Goal: Transaction & Acquisition: Purchase product/service

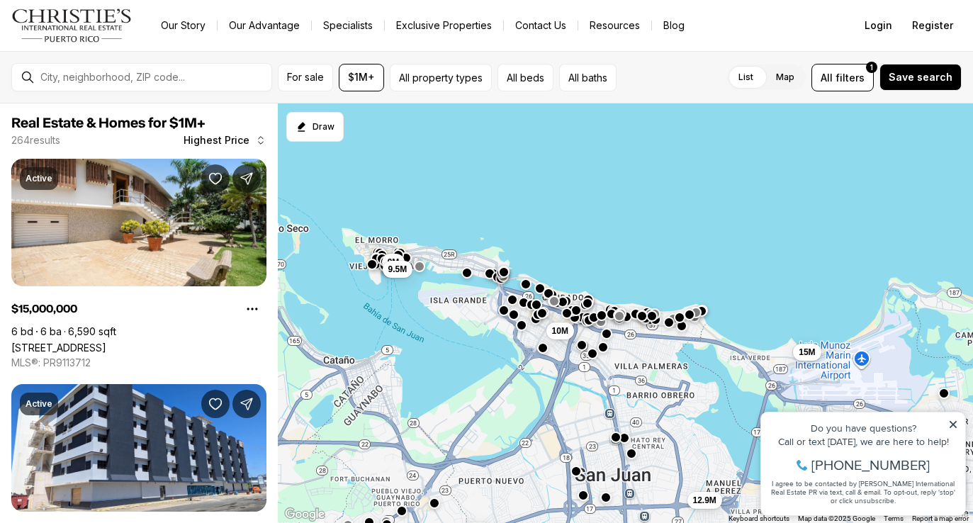
click at [953, 426] on icon at bounding box center [953, 425] width 10 height 10
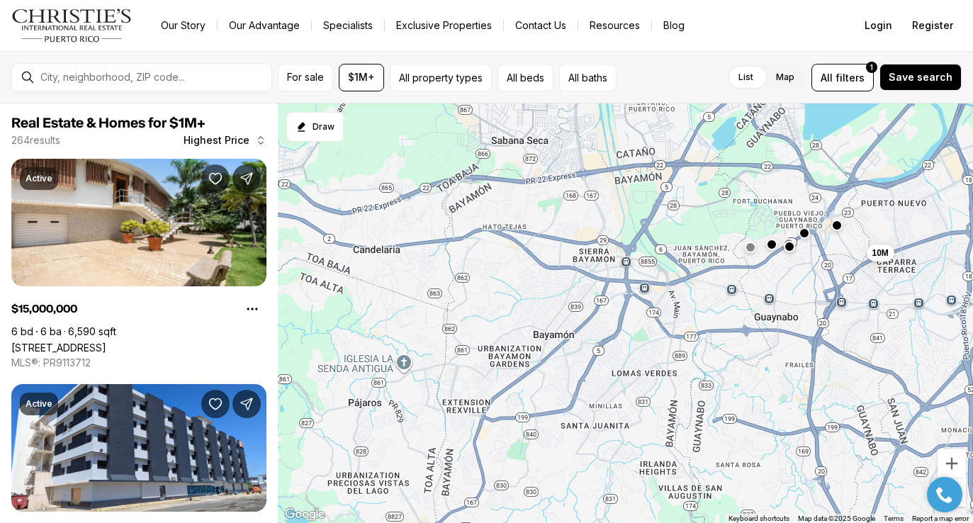
drag, startPoint x: 541, startPoint y: 405, endPoint x: 926, endPoint y: 137, distance: 469.8
click at [927, 135] on div "12.9M 15M 10M 10M 9M 9.5M" at bounding box center [625, 313] width 695 height 420
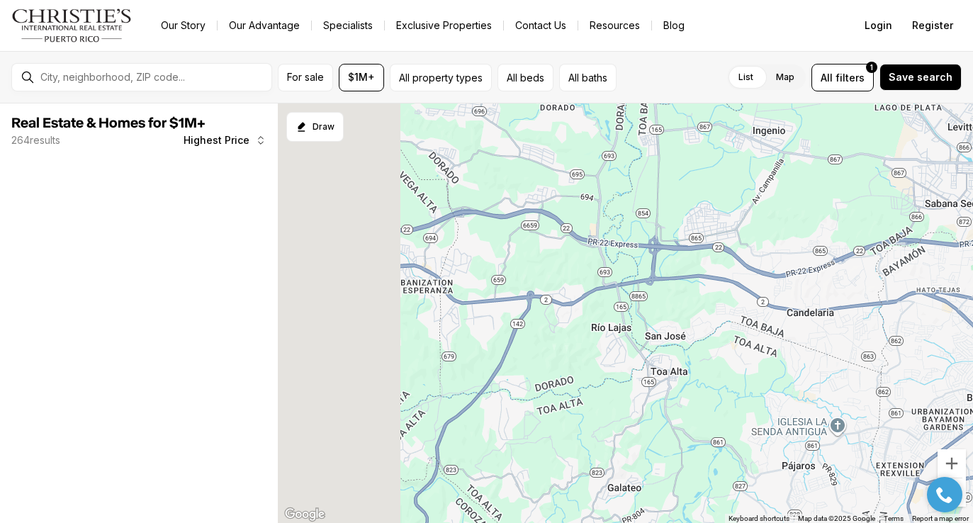
drag, startPoint x: 523, startPoint y: 287, endPoint x: 959, endPoint y: 350, distance: 440.4
click at [959, 350] on div "10M" at bounding box center [625, 313] width 695 height 420
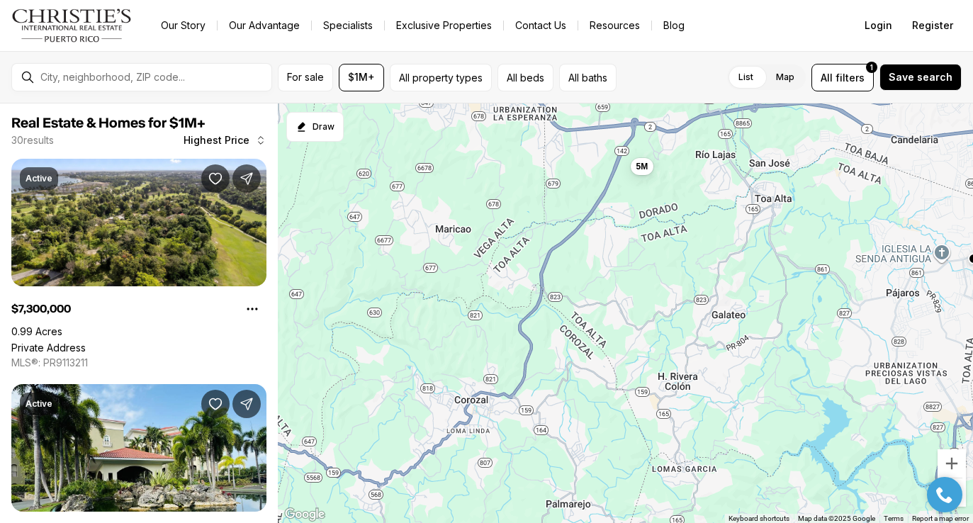
drag, startPoint x: 536, startPoint y: 240, endPoint x: 641, endPoint y: 69, distance: 201.0
click at [641, 69] on div "For sale $1M+ All property types All beds All baths List Map List Map All filte…" at bounding box center [486, 287] width 973 height 472
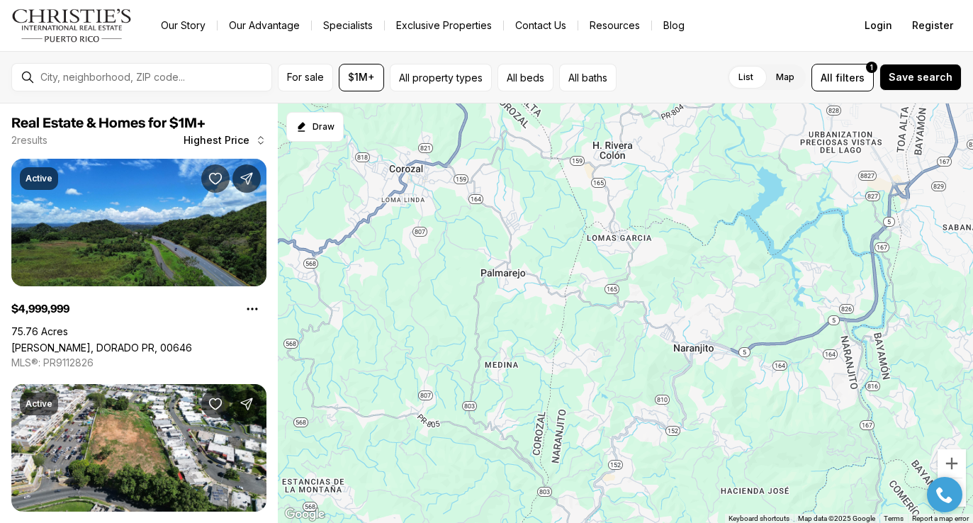
drag, startPoint x: 655, startPoint y: 328, endPoint x: 588, endPoint y: 108, distance: 229.6
click at [588, 108] on div "1.2M 5M" at bounding box center [625, 313] width 695 height 420
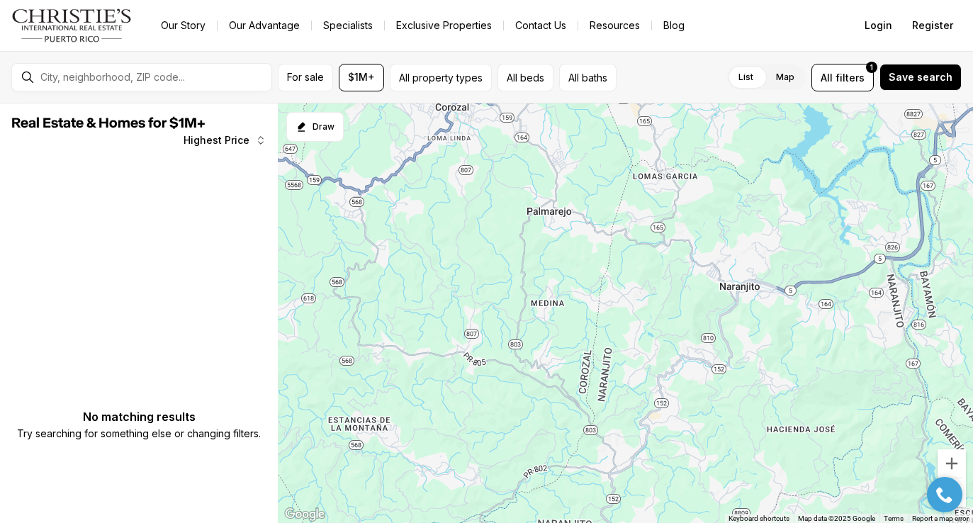
drag, startPoint x: 547, startPoint y: 359, endPoint x: 594, endPoint y: 296, distance: 78.5
click at [594, 296] on div at bounding box center [625, 313] width 695 height 420
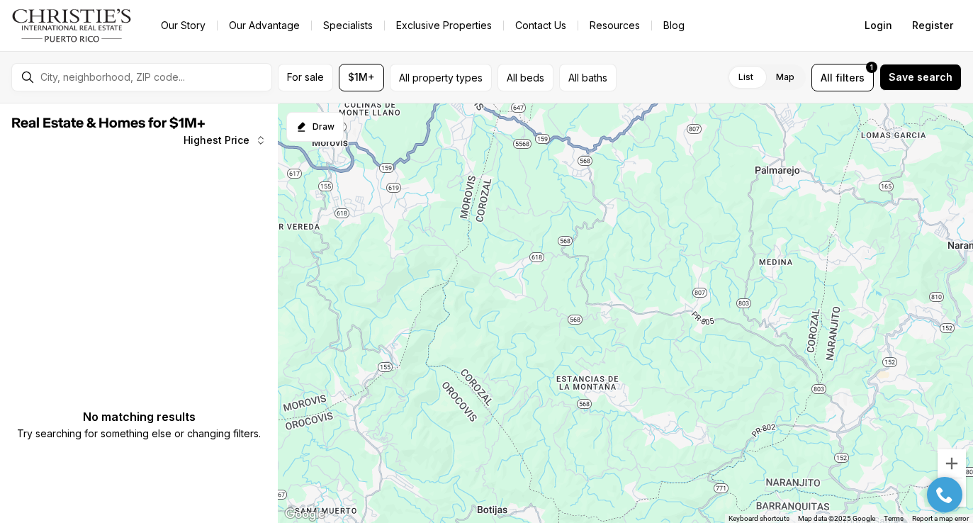
drag, startPoint x: 745, startPoint y: 378, endPoint x: 972, endPoint y: 335, distance: 231.4
click at [972, 335] on div at bounding box center [625, 313] width 695 height 420
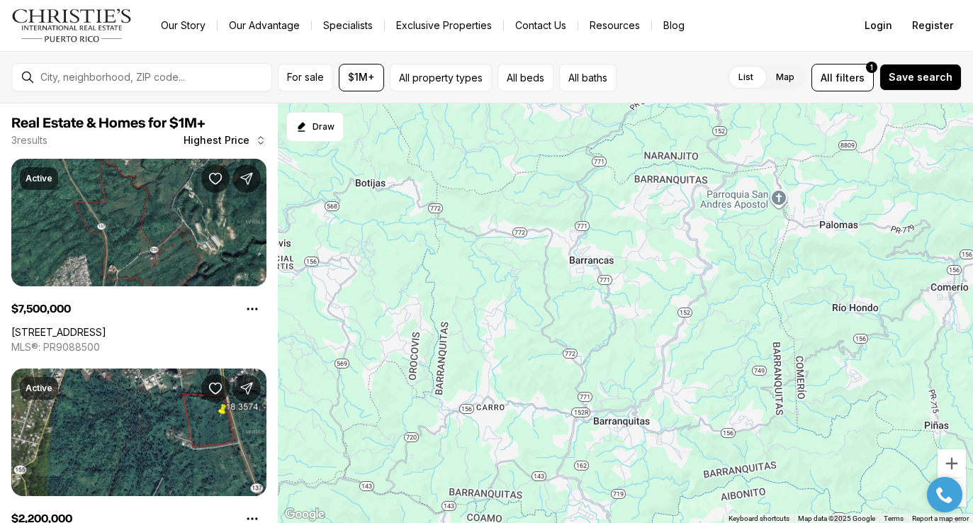
drag, startPoint x: 601, startPoint y: 427, endPoint x: 479, endPoint y: 100, distance: 348.7
click at [479, 100] on div "For sale $1M+ All property types All beds All baths List Map List Map All filte…" at bounding box center [486, 287] width 973 height 472
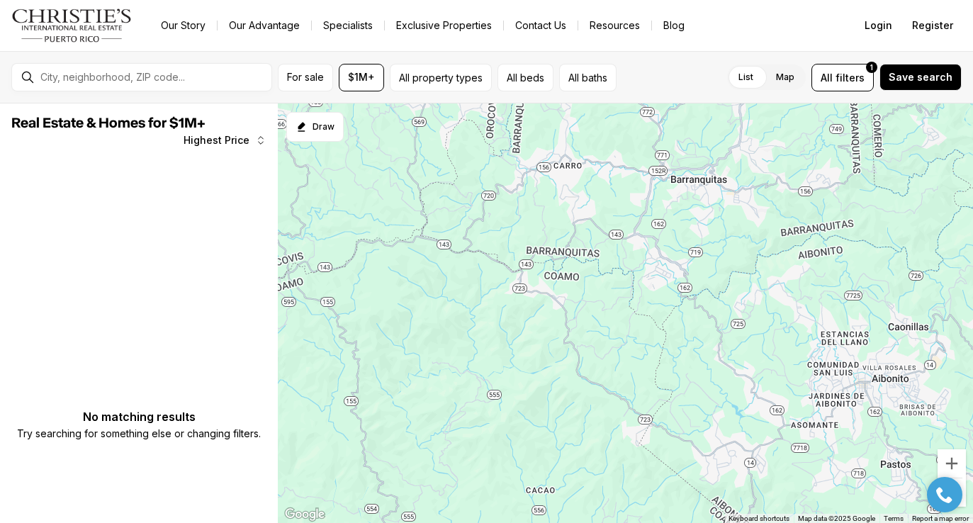
drag, startPoint x: 480, startPoint y: 403, endPoint x: 558, endPoint y: 160, distance: 255.3
click at [558, 160] on div at bounding box center [625, 313] width 695 height 420
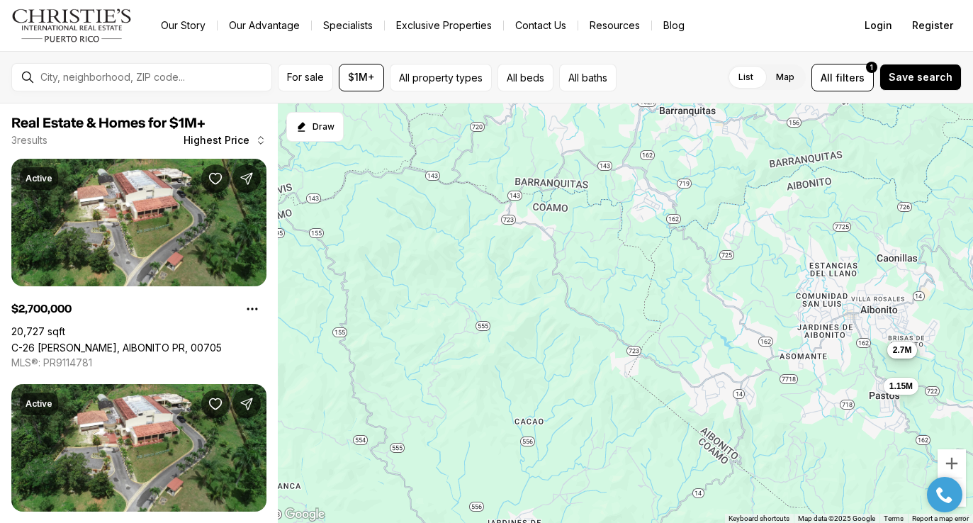
drag, startPoint x: 780, startPoint y: 400, endPoint x: 769, endPoint y: 330, distance: 71.0
click at [769, 330] on div "2.7M 2.7M 1.15M" at bounding box center [625, 313] width 695 height 420
click at [579, 253] on div "2.7M 2.7M 1.15M" at bounding box center [625, 313] width 695 height 420
click at [371, 78] on span "$1M+" at bounding box center [361, 77] width 27 height 11
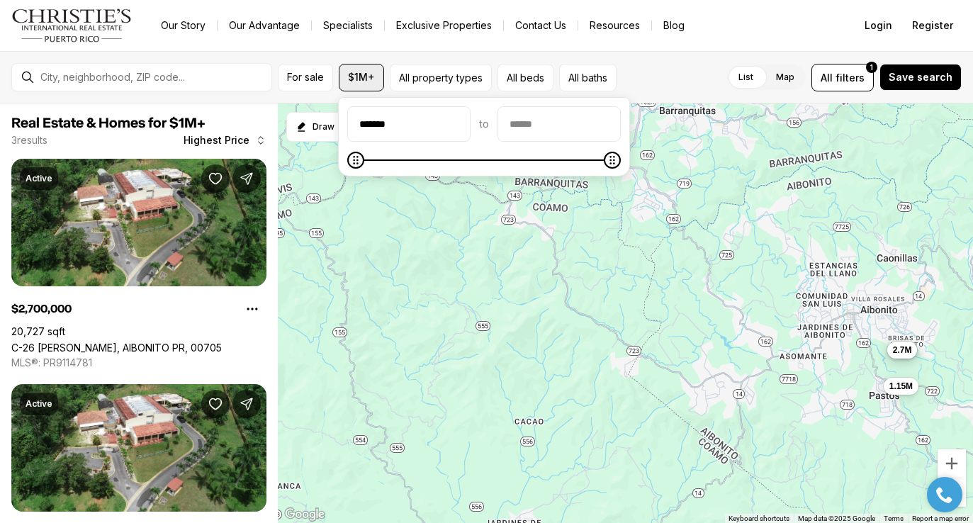
type input "********"
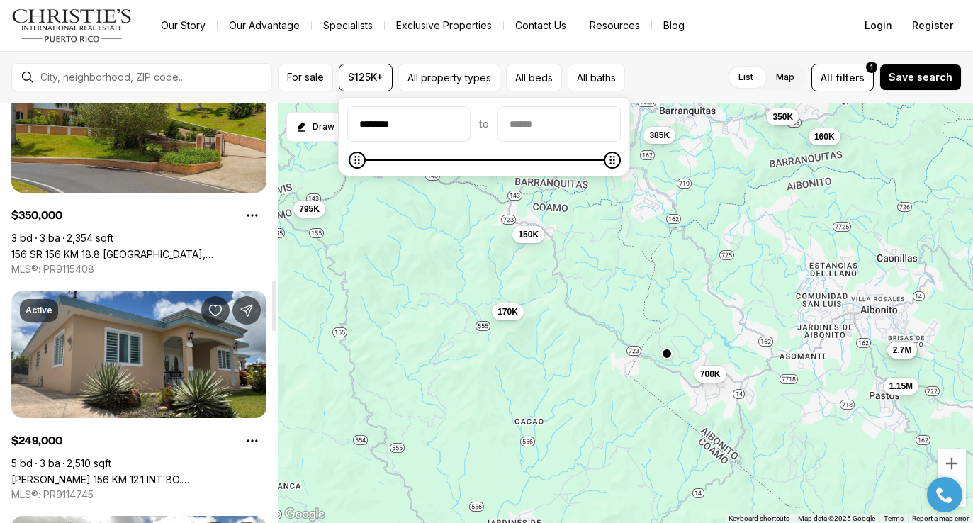
scroll to position [1519, 0]
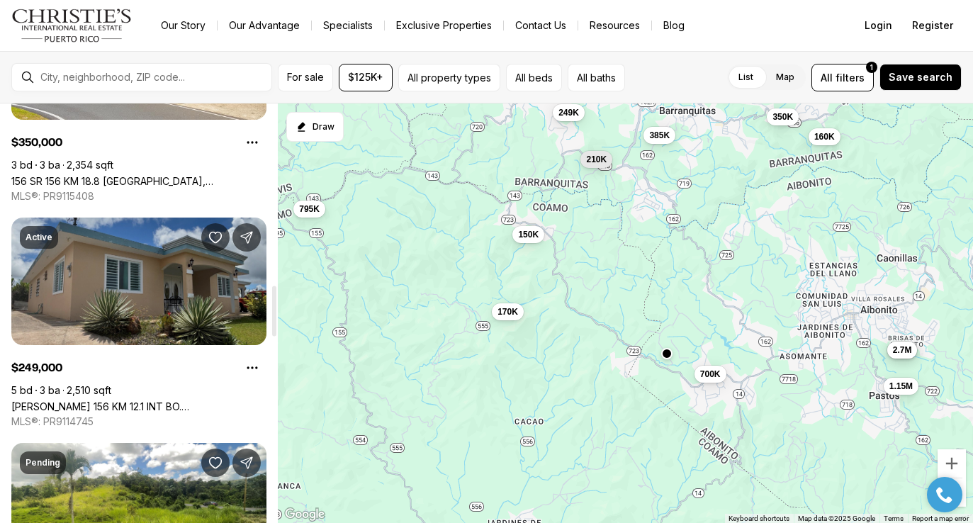
click at [106, 400] on link "Carr 156 KM 12.1 INT BO. PALO HINCADO, BARRANQUITAS PR, 00794" at bounding box center [138, 406] width 255 height 12
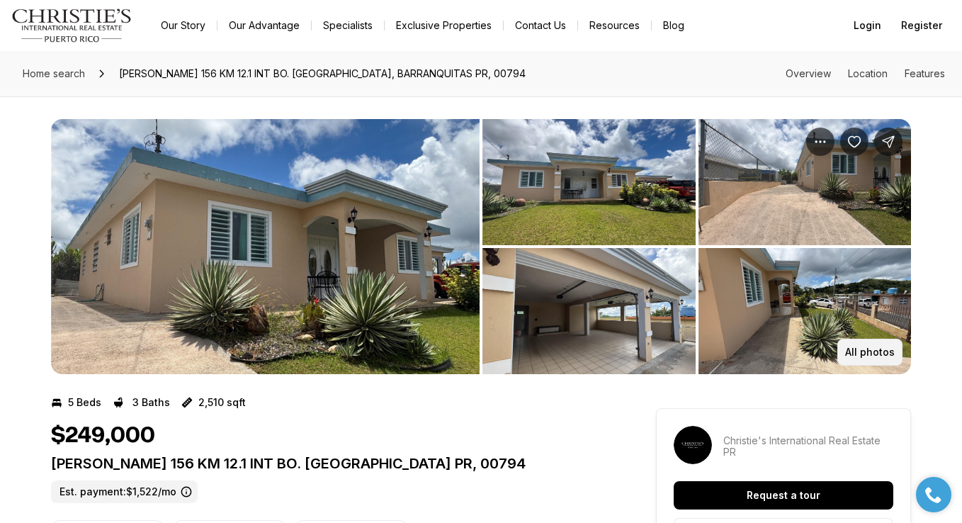
click at [877, 348] on p "All photos" at bounding box center [870, 352] width 50 height 11
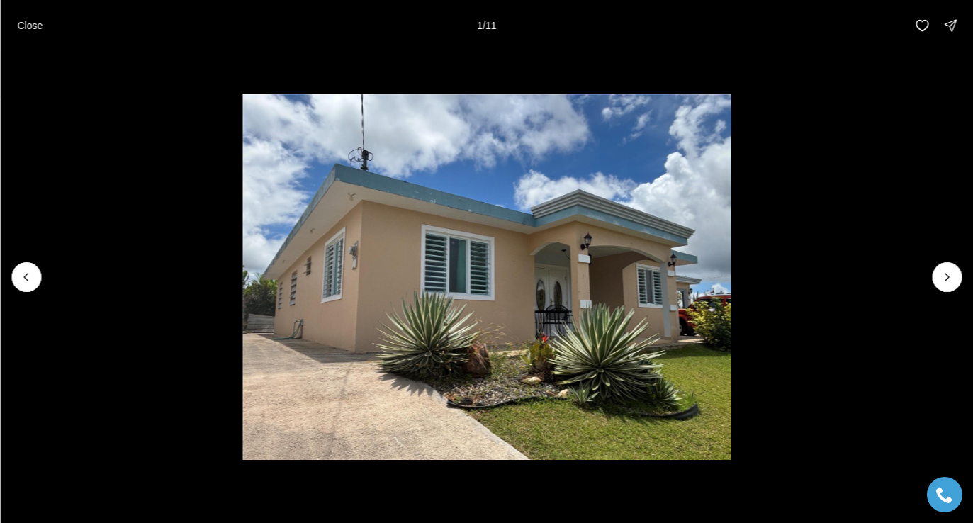
click at [590, 295] on img "1 of 11" at bounding box center [486, 277] width 488 height 366
click at [951, 278] on icon "Next slide" at bounding box center [947, 277] width 14 height 14
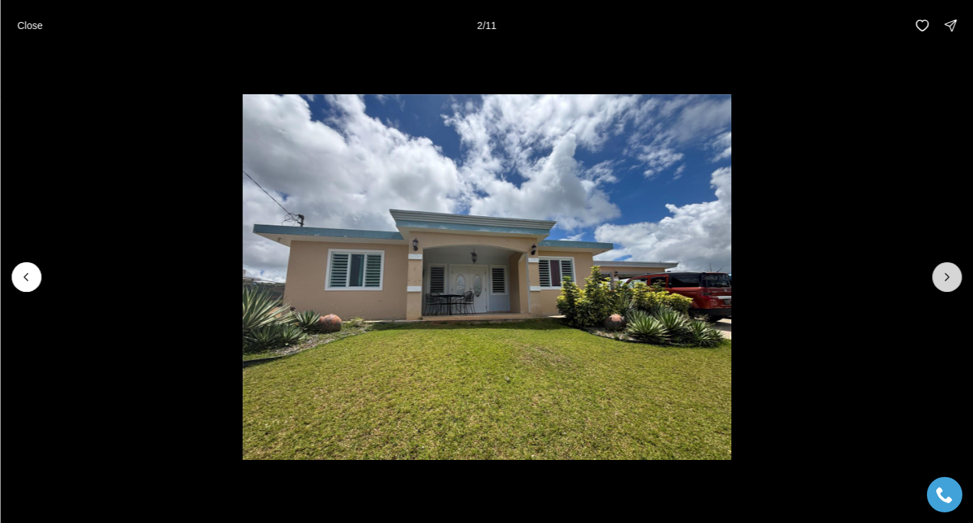
click at [951, 278] on icon "Next slide" at bounding box center [947, 277] width 14 height 14
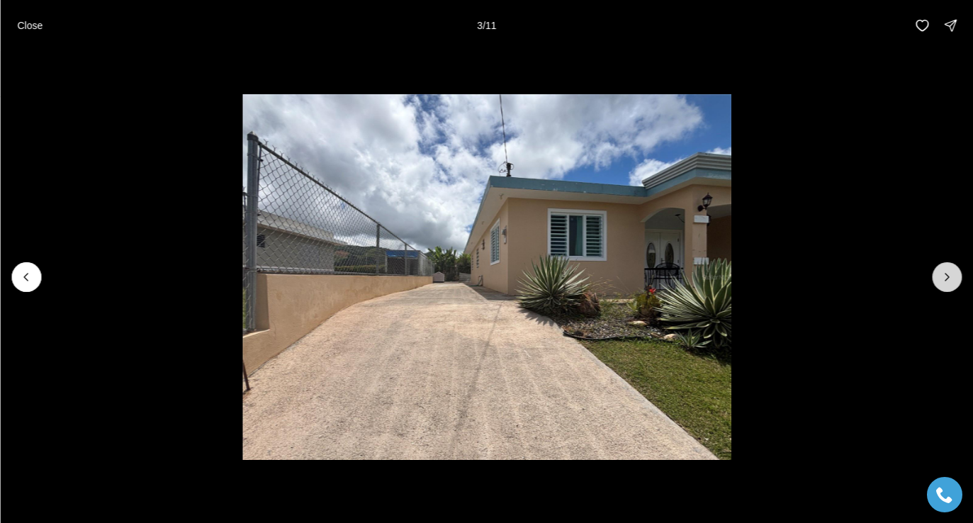
click at [951, 278] on icon "Next slide" at bounding box center [947, 277] width 14 height 14
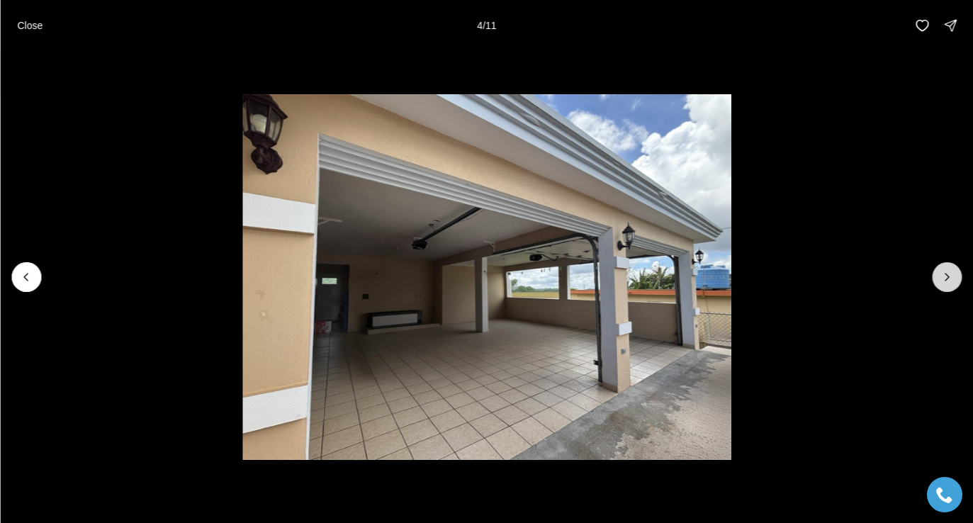
click at [951, 278] on icon "Next slide" at bounding box center [947, 277] width 14 height 14
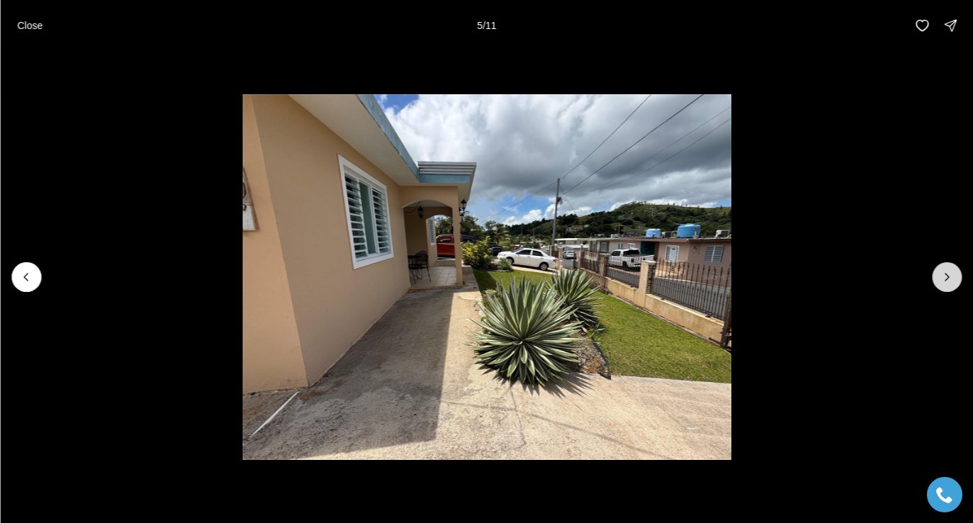
click at [951, 278] on icon "Next slide" at bounding box center [947, 277] width 14 height 14
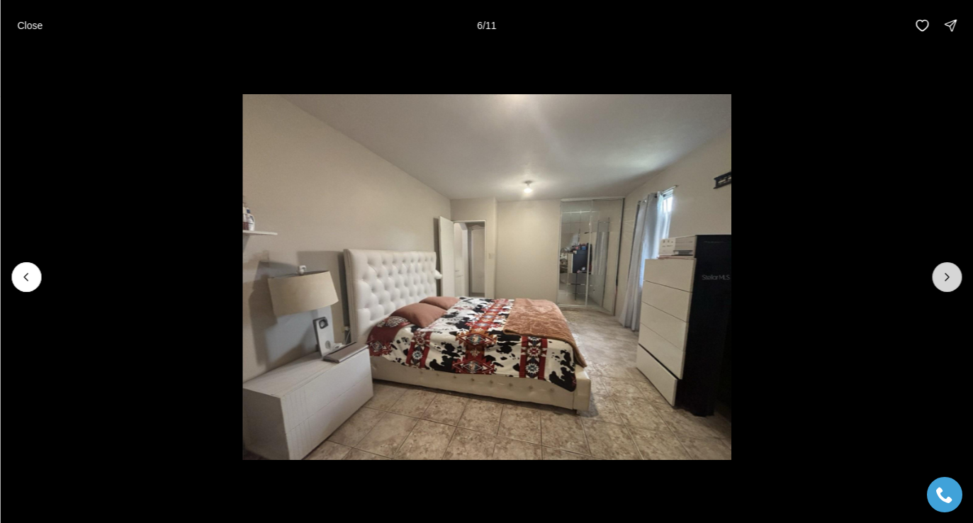
click at [951, 278] on icon "Next slide" at bounding box center [947, 277] width 14 height 14
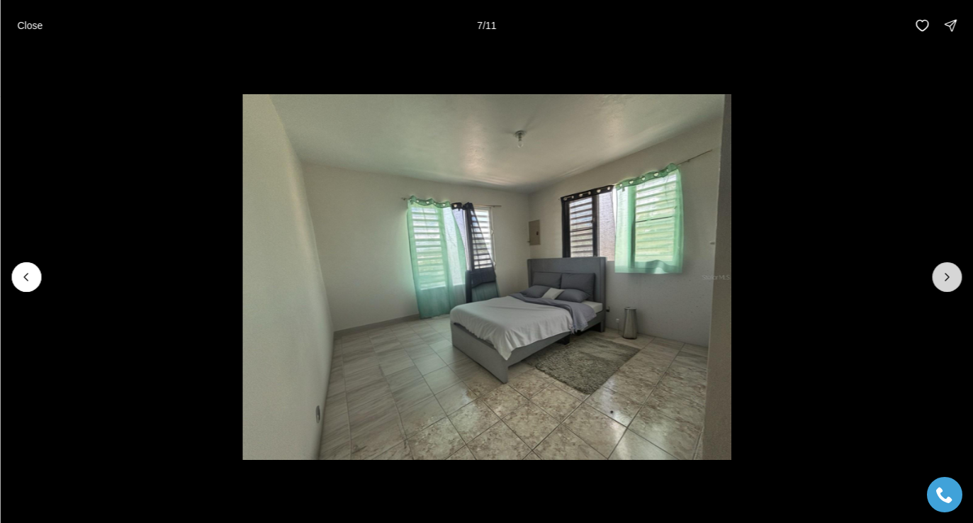
click at [950, 278] on icon "Next slide" at bounding box center [947, 277] width 14 height 14
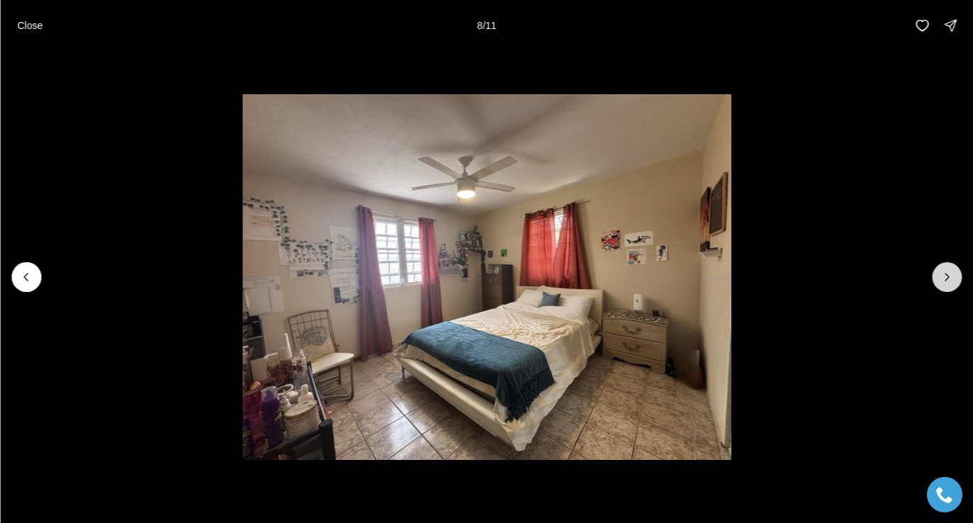
click at [950, 278] on icon "Next slide" at bounding box center [947, 277] width 14 height 14
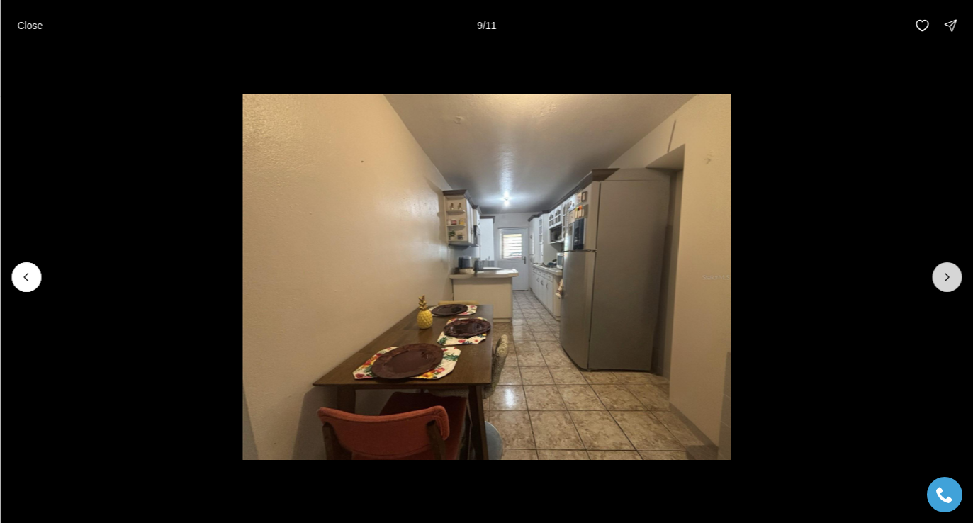
click at [946, 278] on icon "Next slide" at bounding box center [947, 277] width 14 height 14
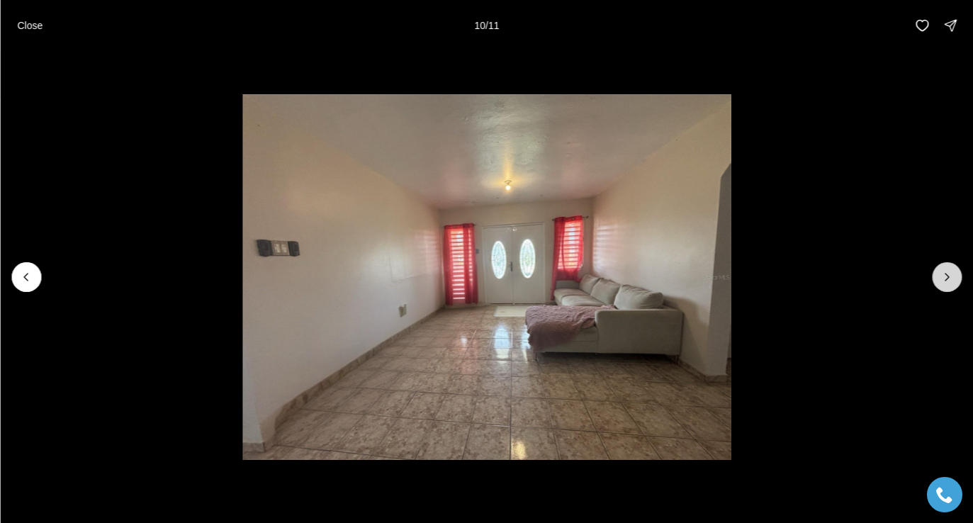
click at [946, 278] on icon "Next slide" at bounding box center [947, 277] width 14 height 14
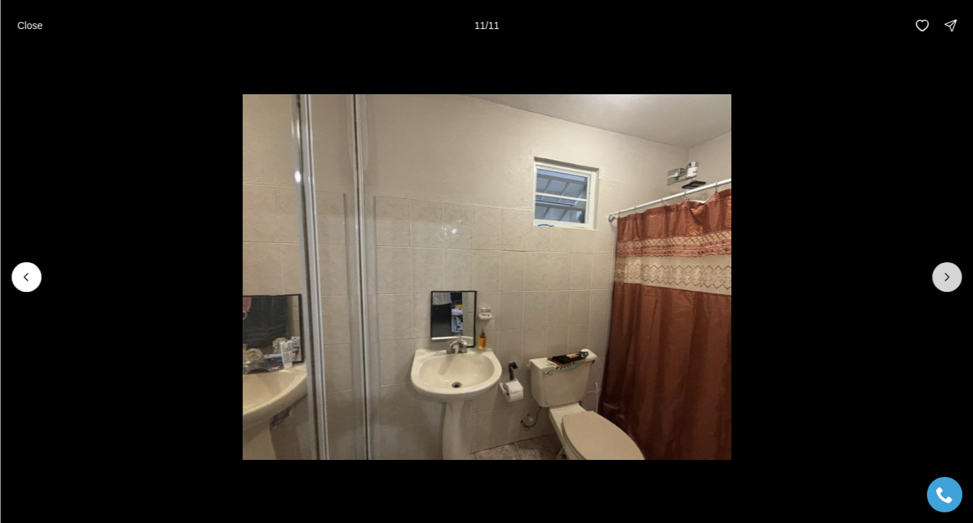
click at [946, 278] on div at bounding box center [947, 277] width 30 height 30
click at [947, 277] on div at bounding box center [947, 277] width 30 height 30
click at [29, 26] on p "Close" at bounding box center [30, 25] width 26 height 11
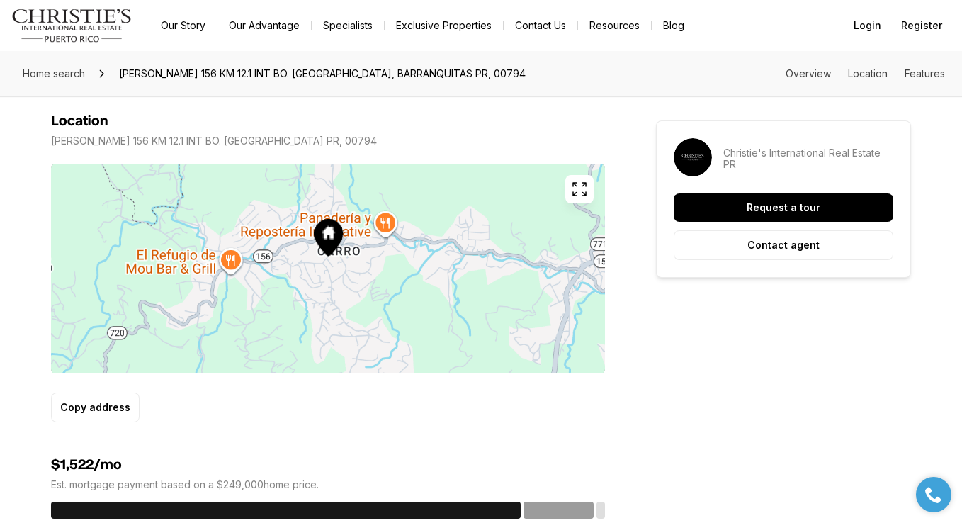
scroll to position [841, 0]
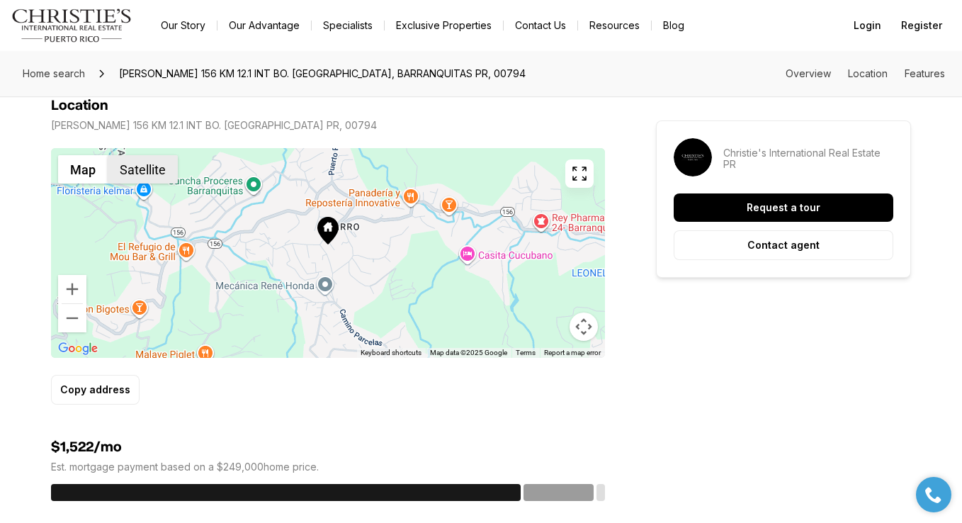
click at [152, 172] on button "Satellite" at bounding box center [143, 169] width 70 height 28
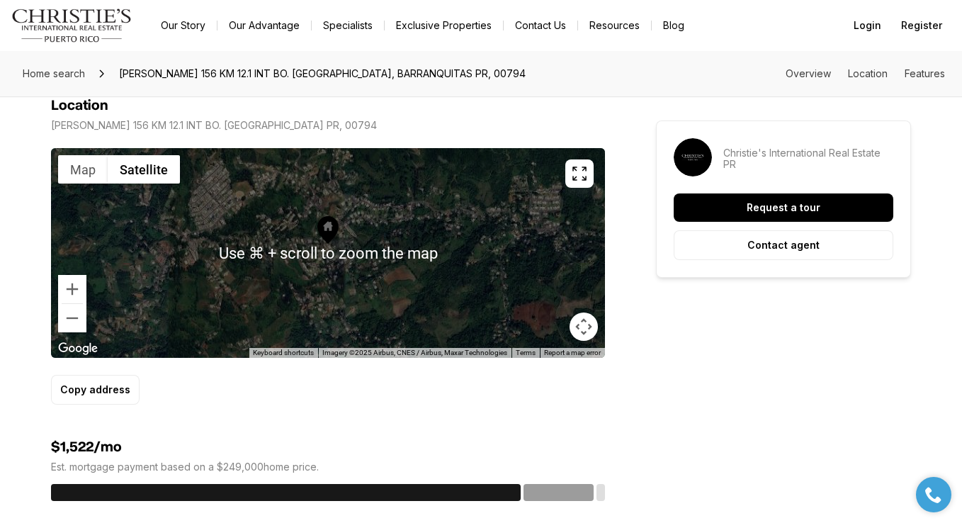
scroll to position [760, 0]
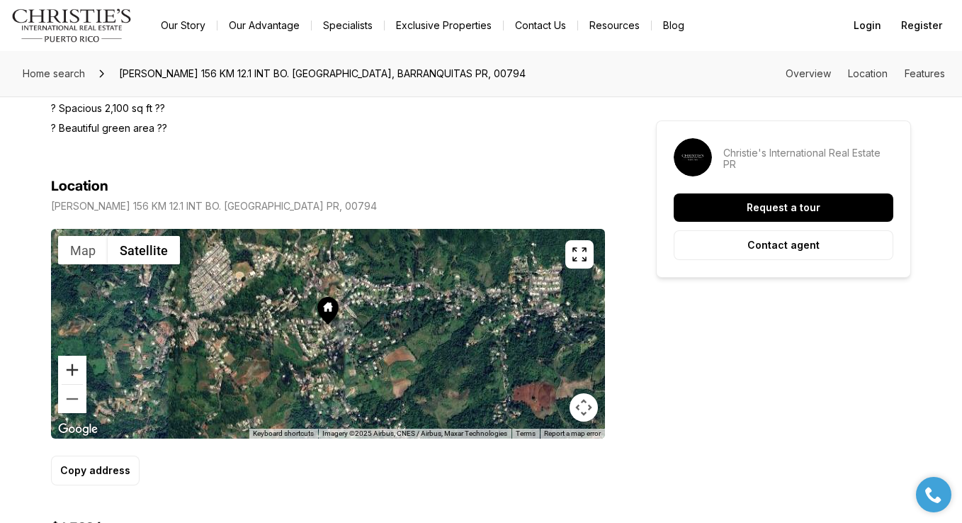
click at [65, 371] on button "Zoom in" at bounding box center [72, 370] width 28 height 28
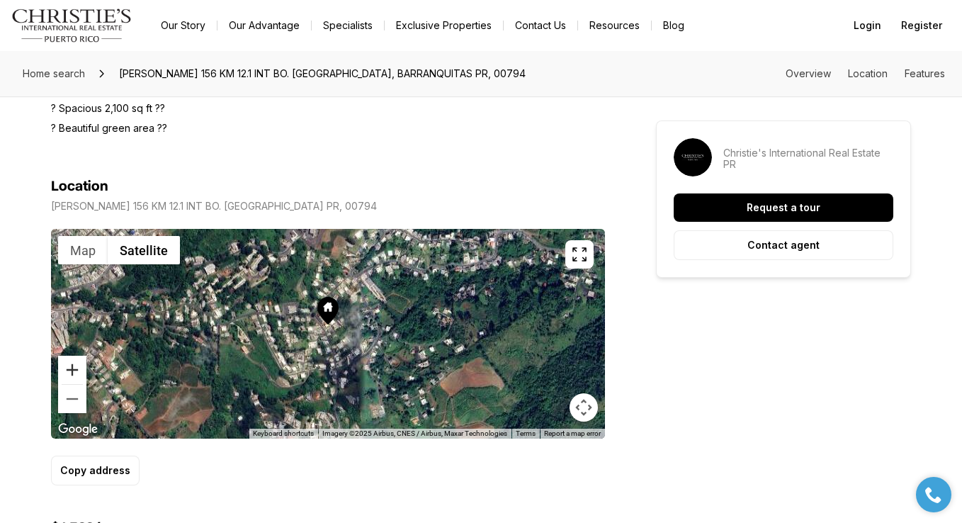
click at [65, 368] on button "Zoom in" at bounding box center [72, 370] width 28 height 28
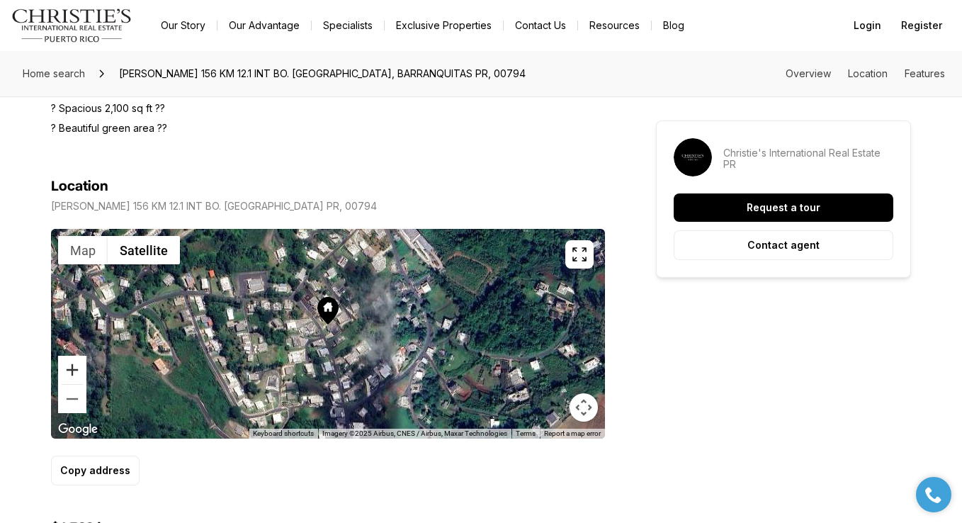
click at [66, 367] on button "Zoom in" at bounding box center [72, 370] width 28 height 28
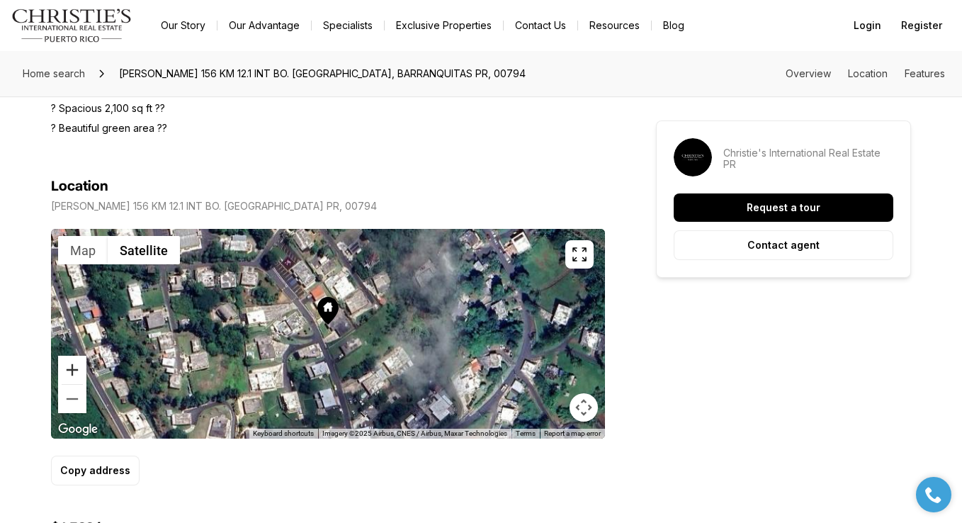
click at [67, 366] on button "Zoom in" at bounding box center [72, 370] width 28 height 28
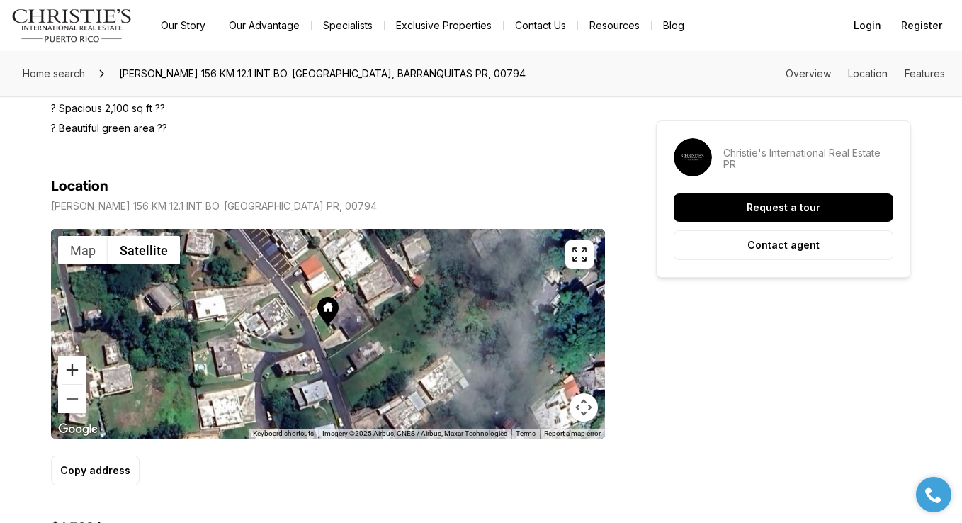
click at [67, 366] on button "Zoom in" at bounding box center [72, 370] width 28 height 28
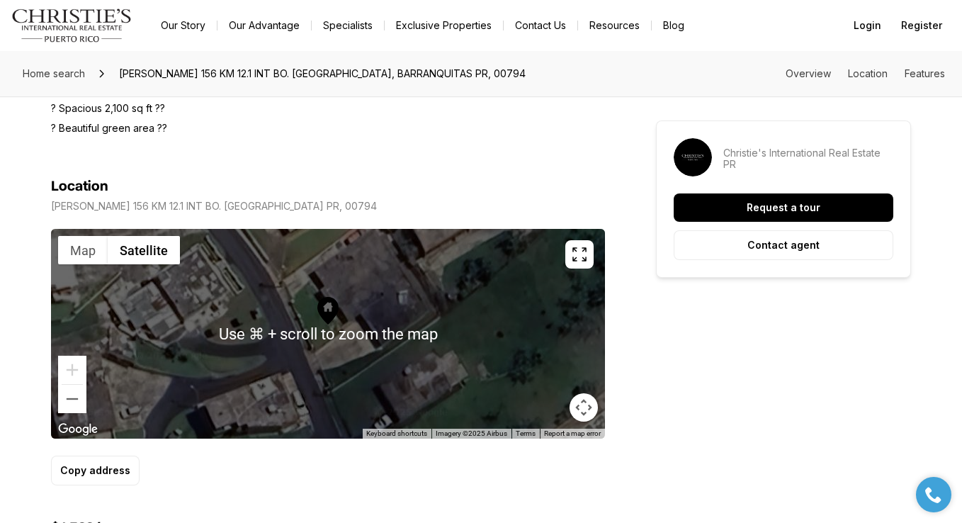
scroll to position [729, 0]
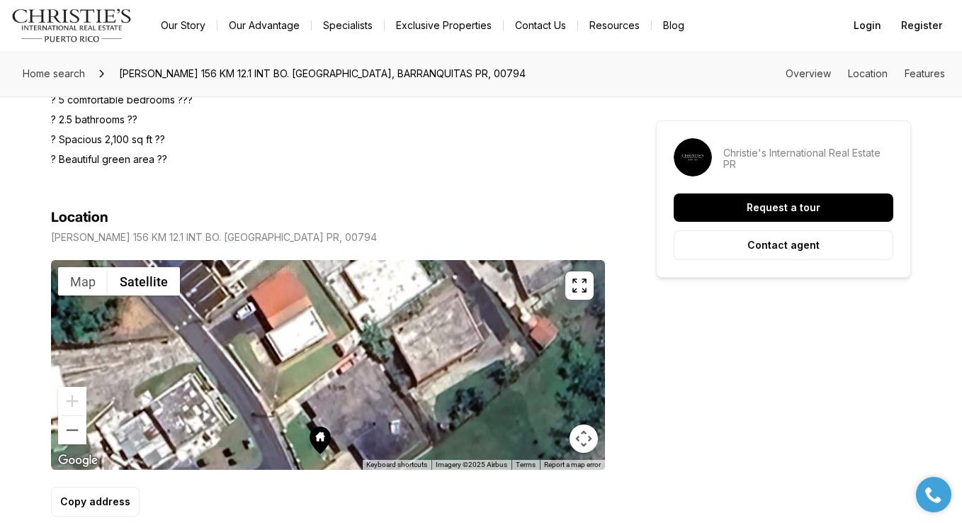
drag, startPoint x: 402, startPoint y: 315, endPoint x: 394, endPoint y: 409, distance: 94.6
click at [394, 411] on div at bounding box center [328, 365] width 554 height 210
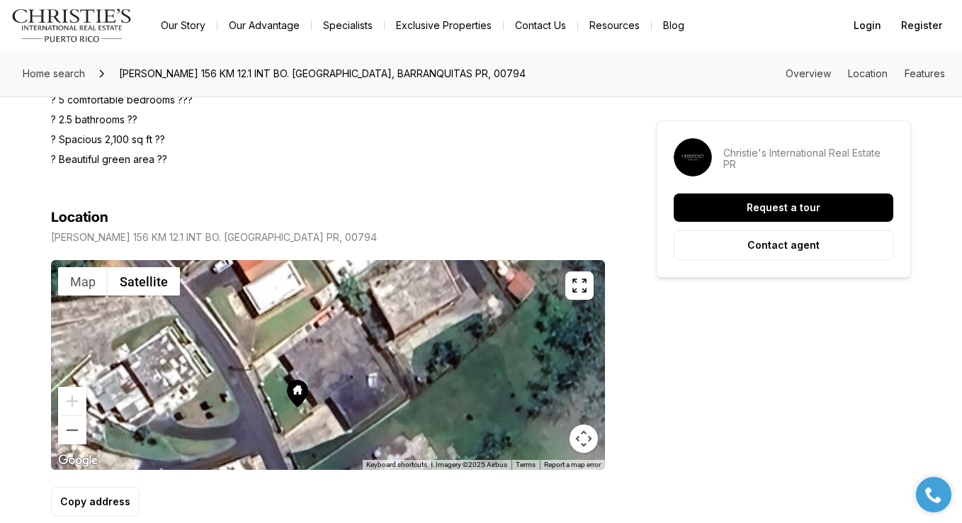
drag, startPoint x: 375, startPoint y: 412, endPoint x: 350, endPoint y: 366, distance: 52.3
click at [350, 366] on div at bounding box center [328, 365] width 554 height 210
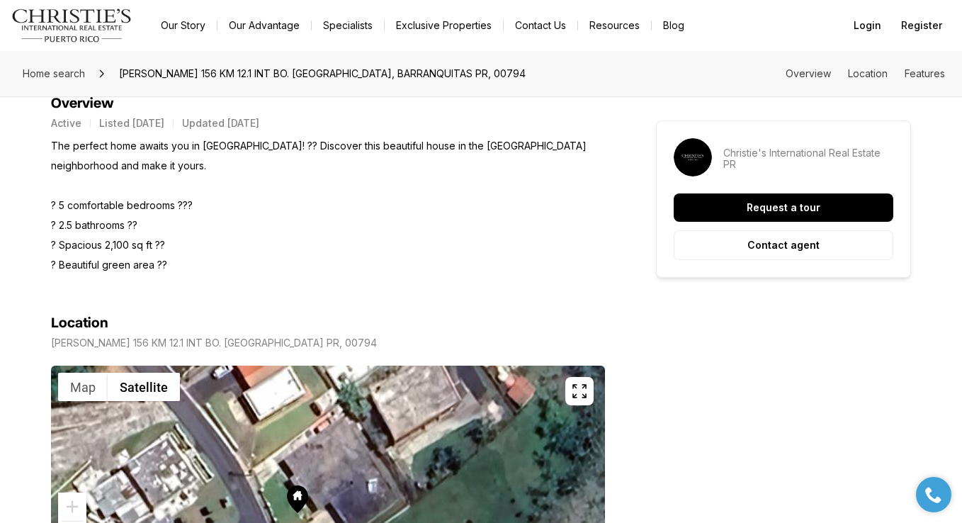
scroll to position [339, 0]
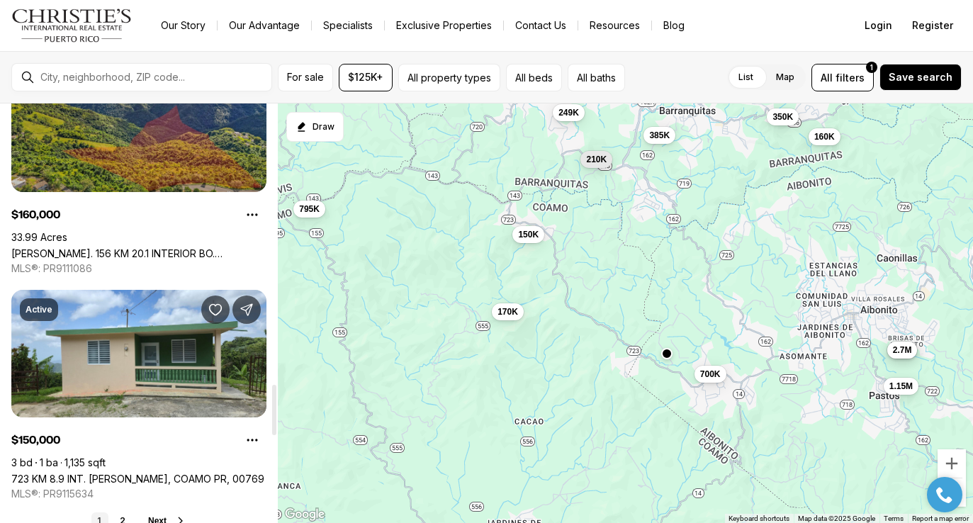
scroll to position [2351, 0]
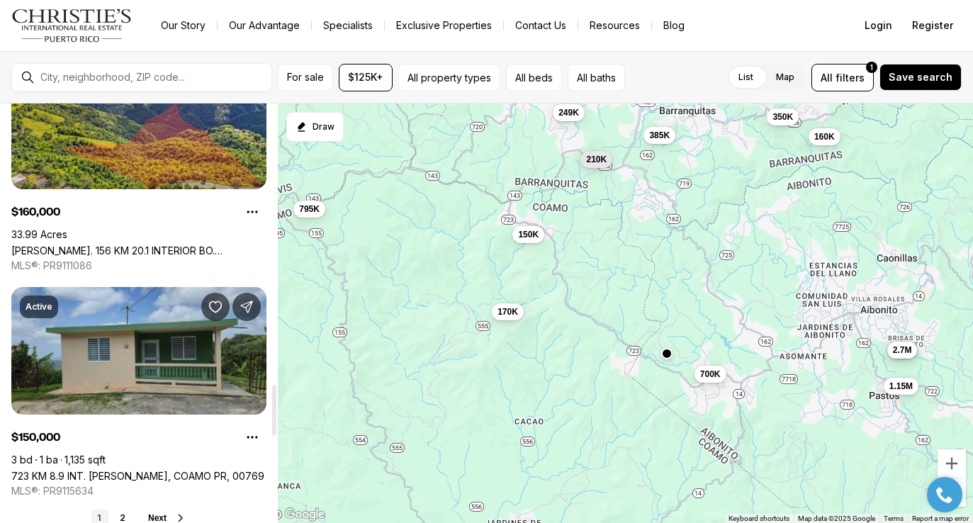
click at [102, 470] on link "723 KM 8.9 INT. [PERSON_NAME], COAMO PR, 00769" at bounding box center [137, 476] width 253 height 12
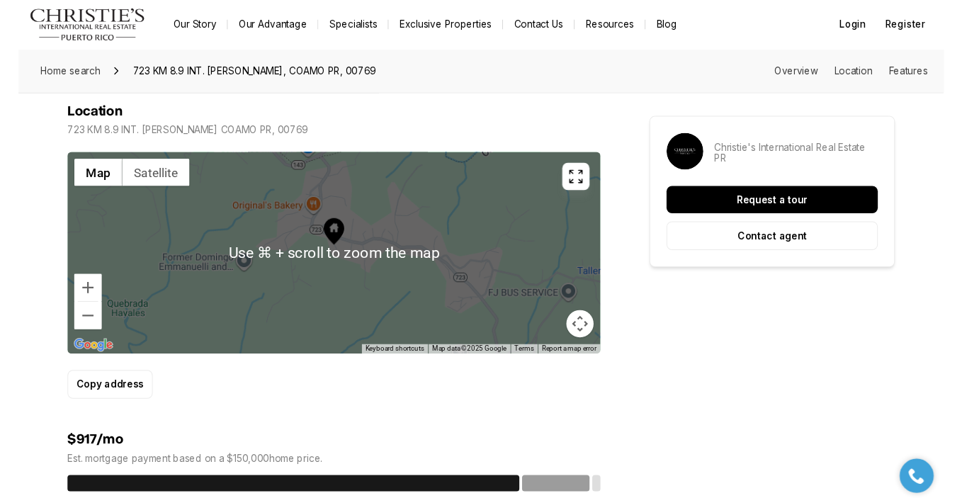
scroll to position [723, 0]
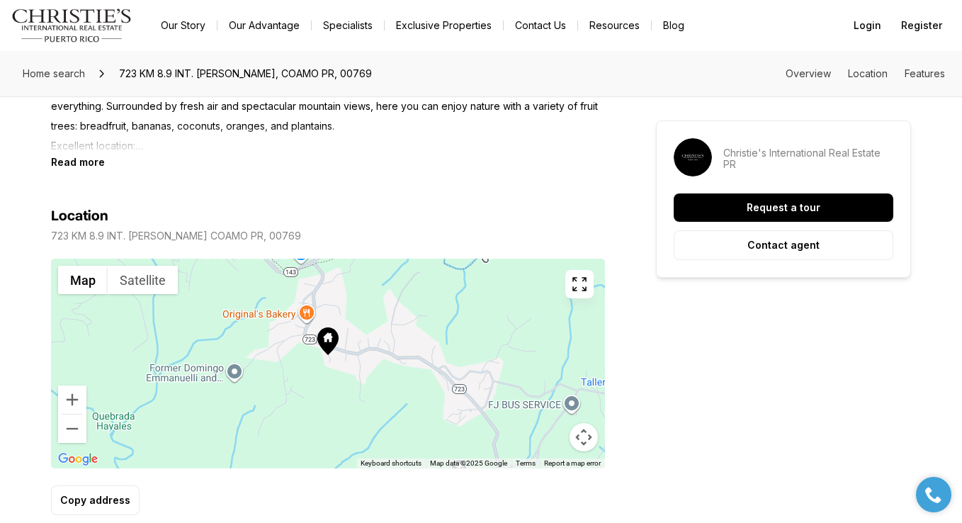
click at [587, 289] on icon "button" at bounding box center [579, 284] width 17 height 17
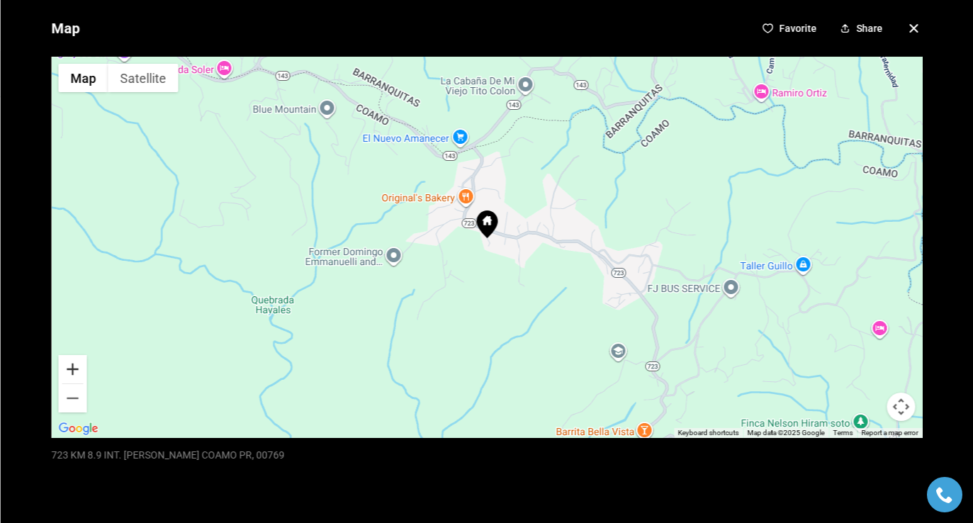
click at [72, 373] on button "Zoom in" at bounding box center [72, 369] width 28 height 28
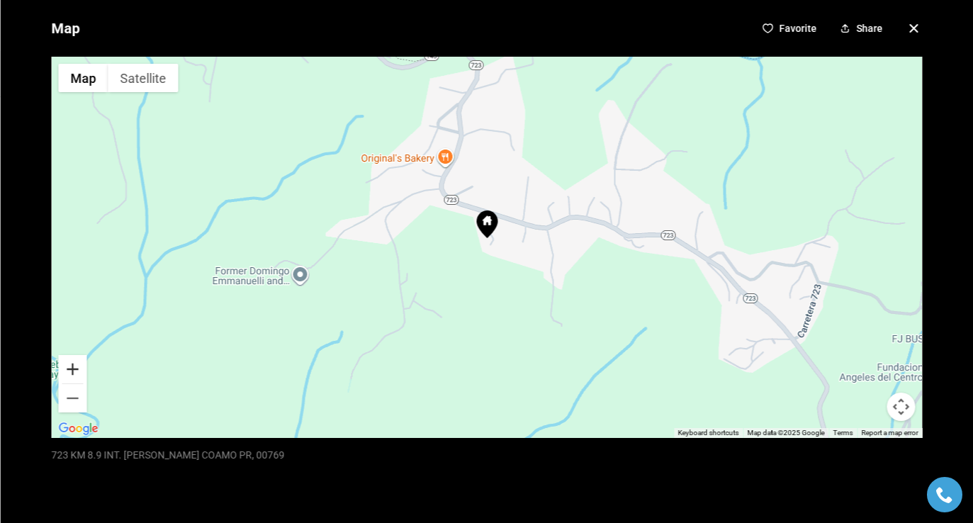
click at [74, 371] on button "Zoom in" at bounding box center [72, 369] width 28 height 28
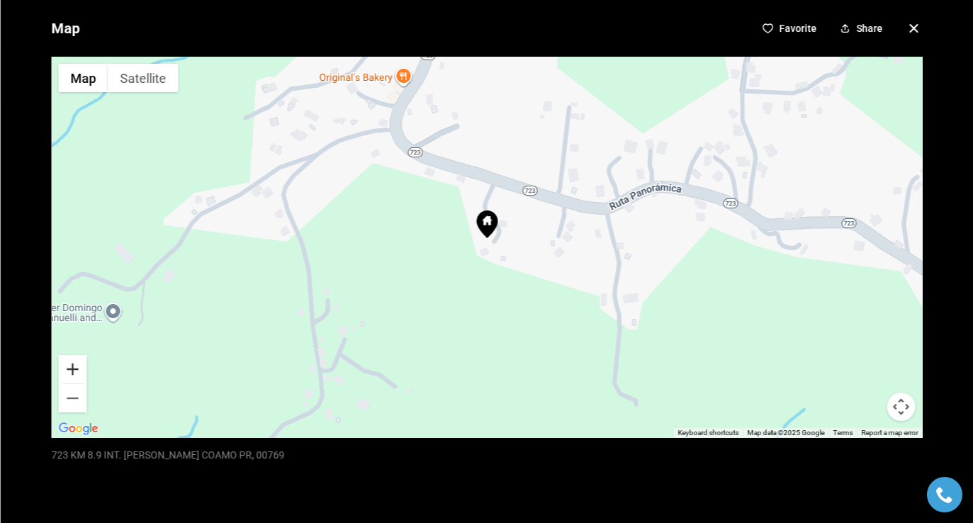
click at [74, 370] on button "Zoom in" at bounding box center [72, 369] width 28 height 28
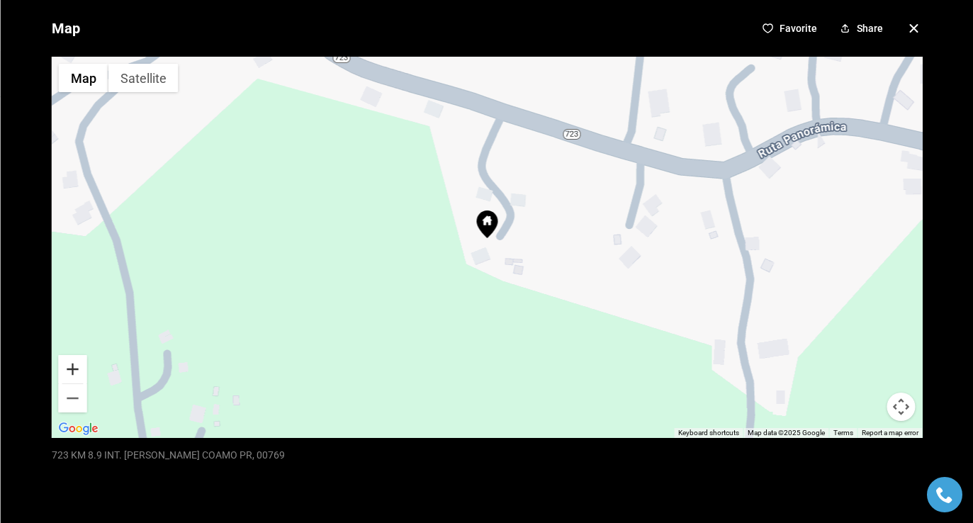
click at [74, 370] on button "Zoom in" at bounding box center [72, 369] width 28 height 28
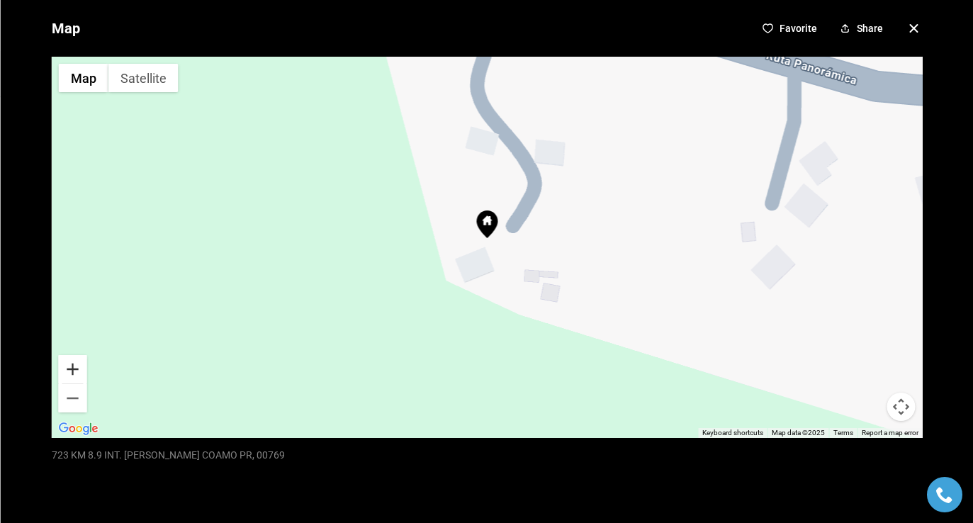
click at [74, 370] on button "Zoom in" at bounding box center [72, 369] width 28 height 28
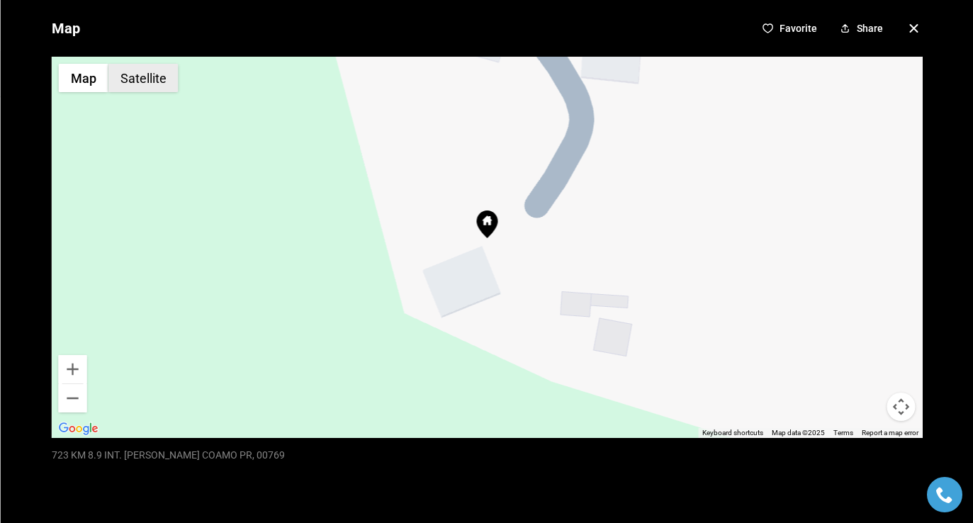
click at [141, 79] on button "Satellite" at bounding box center [143, 78] width 70 height 28
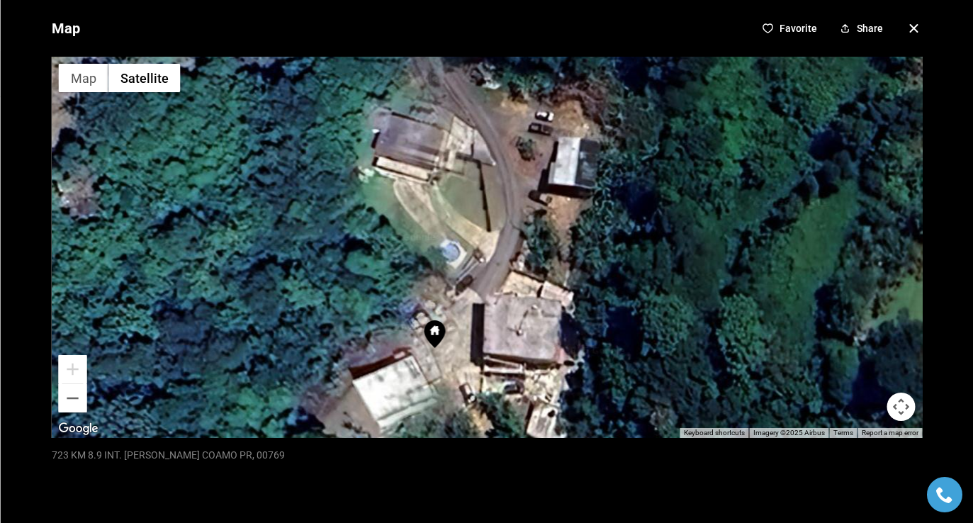
drag, startPoint x: 418, startPoint y: 165, endPoint x: 359, endPoint y: 273, distance: 122.7
click at [364, 275] on div at bounding box center [486, 247] width 871 height 381
click at [75, 403] on button "Zoom out" at bounding box center [72, 398] width 28 height 28
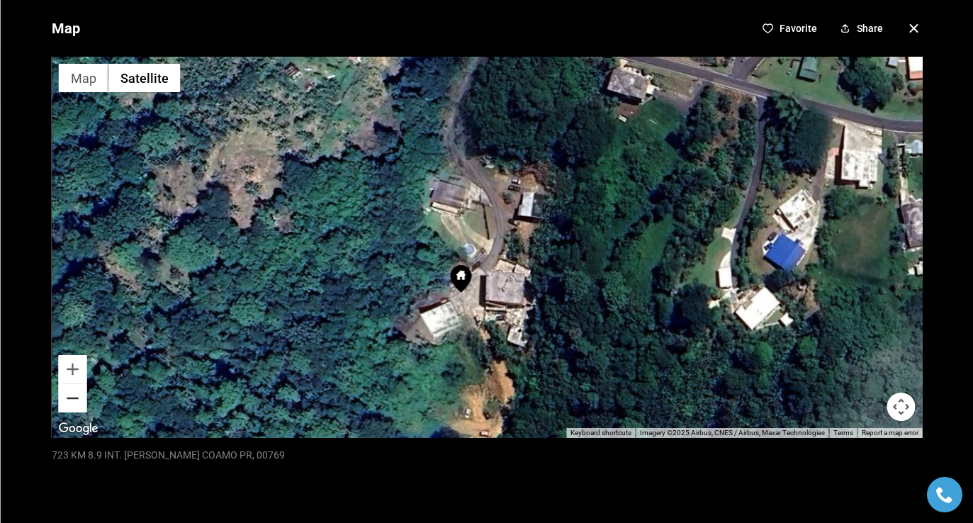
click at [77, 401] on button "Zoom out" at bounding box center [72, 398] width 28 height 28
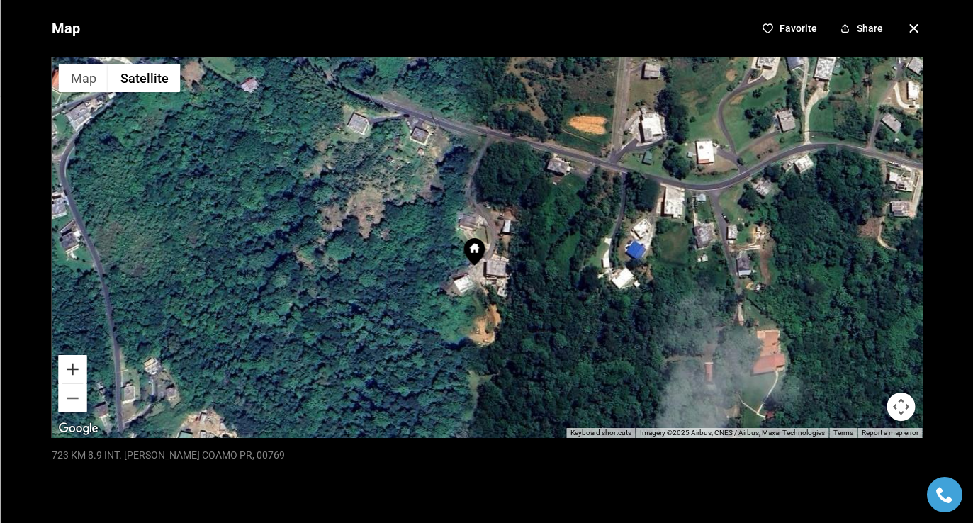
click at [69, 368] on button "Zoom in" at bounding box center [72, 369] width 28 height 28
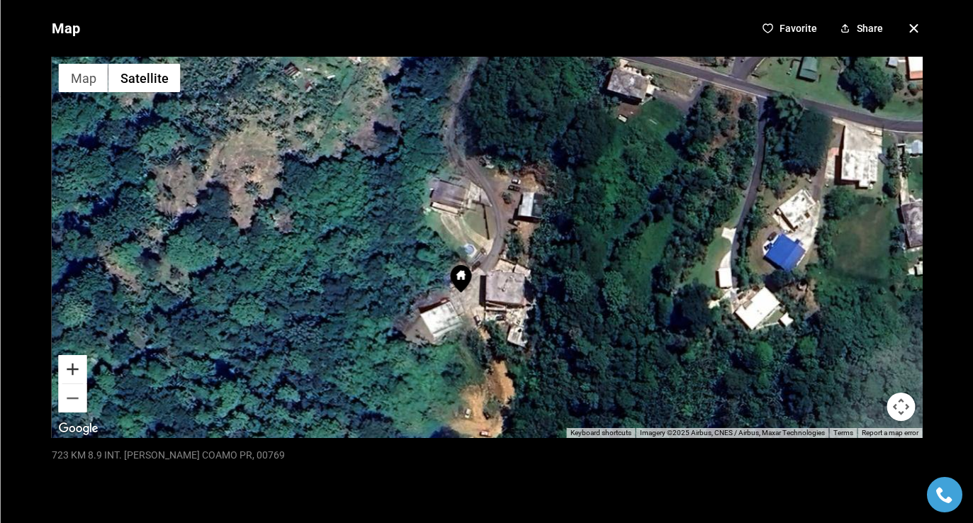
click at [69, 368] on button "Zoom in" at bounding box center [72, 369] width 28 height 28
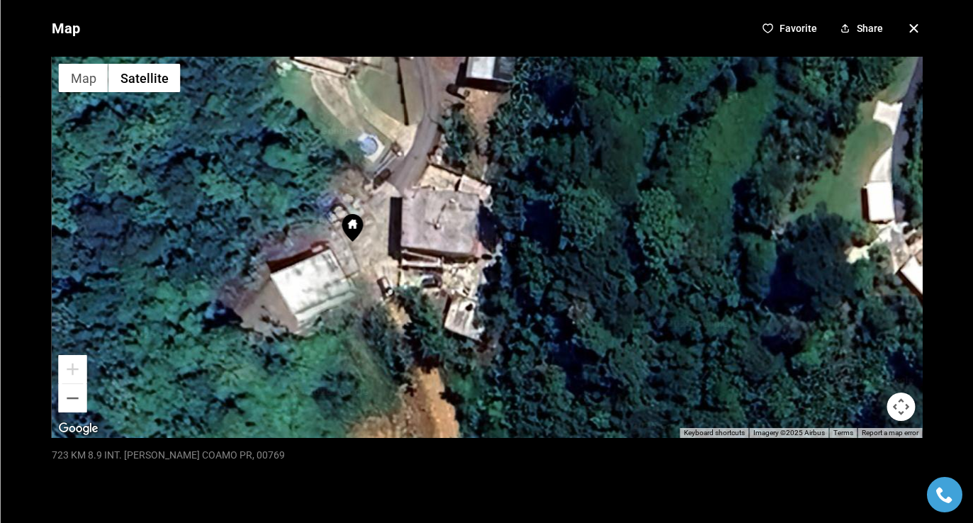
drag, startPoint x: 398, startPoint y: 248, endPoint x: 316, endPoint y: 140, distance: 135.5
click at [316, 140] on div at bounding box center [486, 247] width 871 height 381
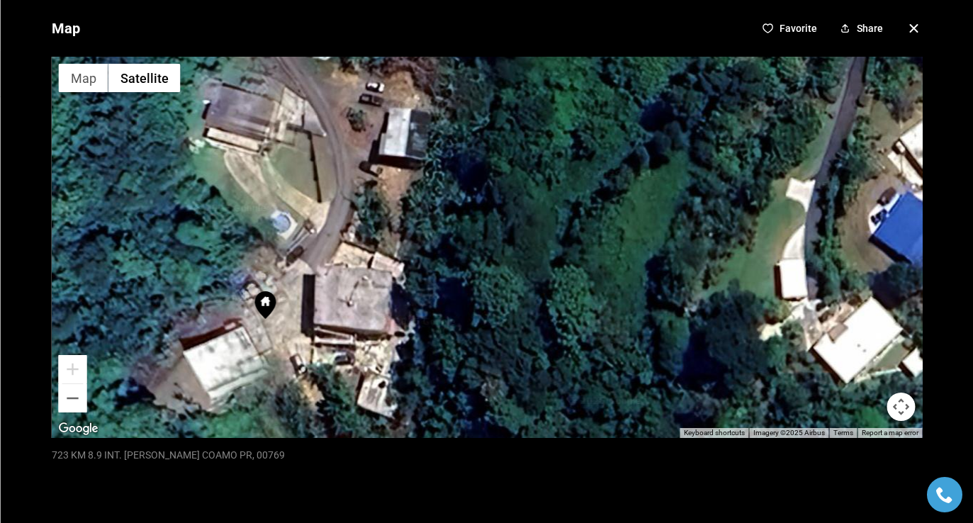
drag, startPoint x: 563, startPoint y: 136, endPoint x: 475, endPoint y: 215, distance: 117.4
click at [475, 215] on div at bounding box center [486, 247] width 871 height 381
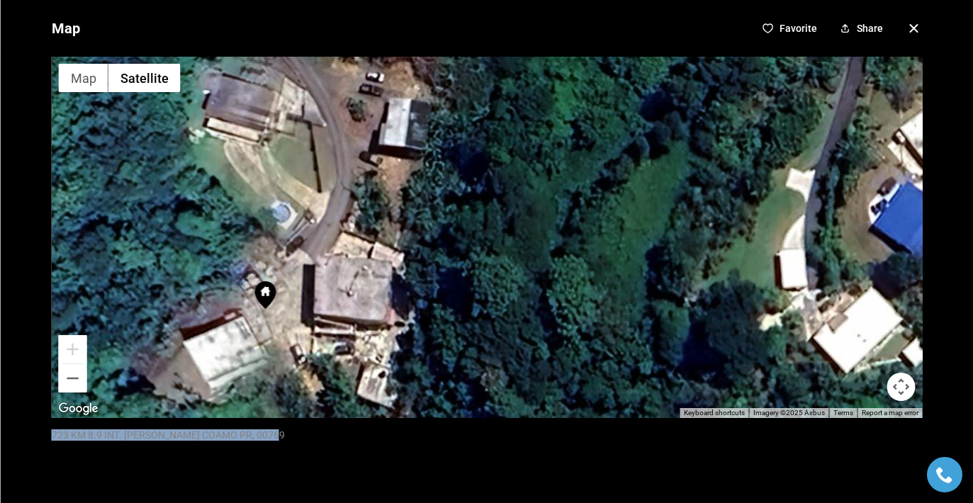
drag, startPoint x: 50, startPoint y: 434, endPoint x: 266, endPoint y: 443, distance: 216.3
click at [266, 444] on div "Map Favorite Share ← Move left → Move right ↑ Move up ↓ Move down + Zoom in - Z…" at bounding box center [486, 251] width 973 height 503
copy p "723 KM 8.9 INT. [PERSON_NAME] COAMO PR, 00769"
click at [910, 28] on icon "button" at bounding box center [913, 28] width 7 height 7
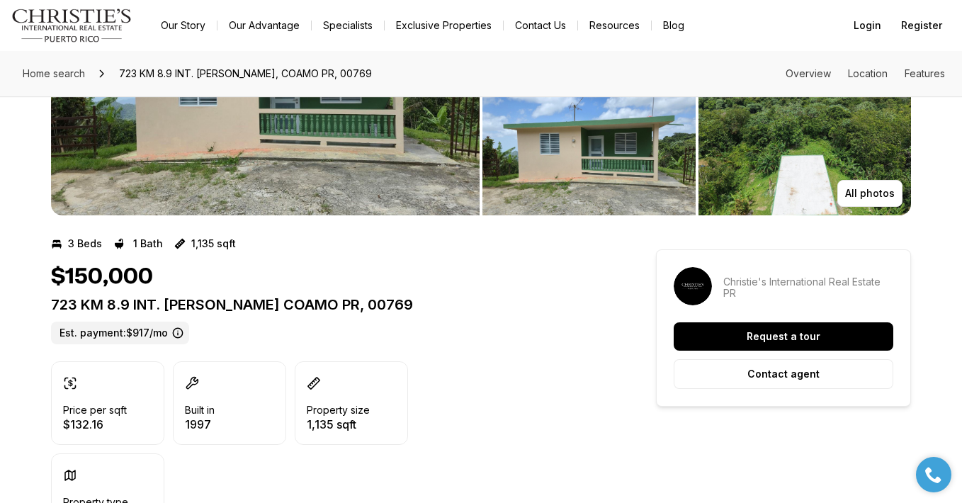
scroll to position [265, 0]
